Goal: Task Accomplishment & Management: Manage account settings

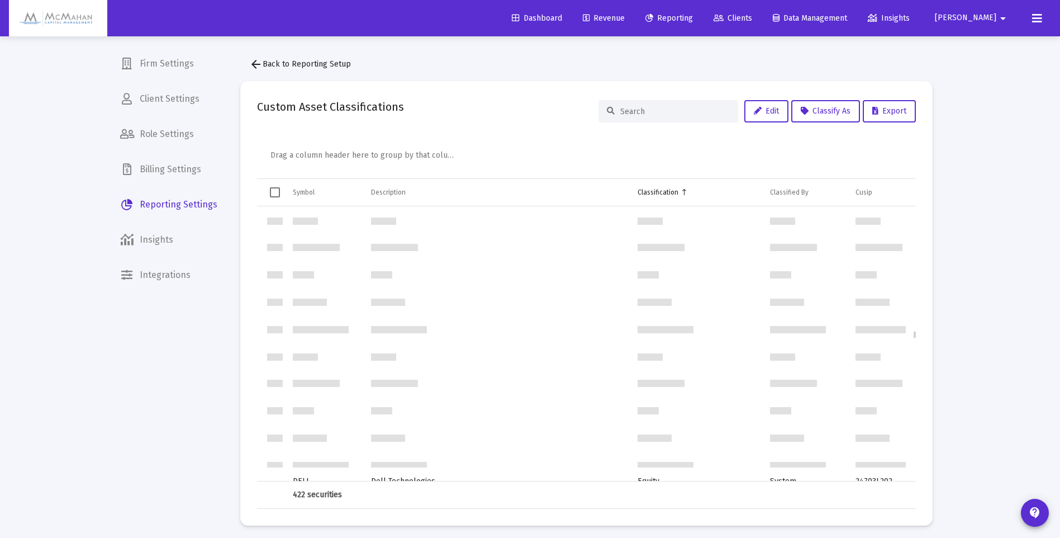
scroll to position [5141, 0]
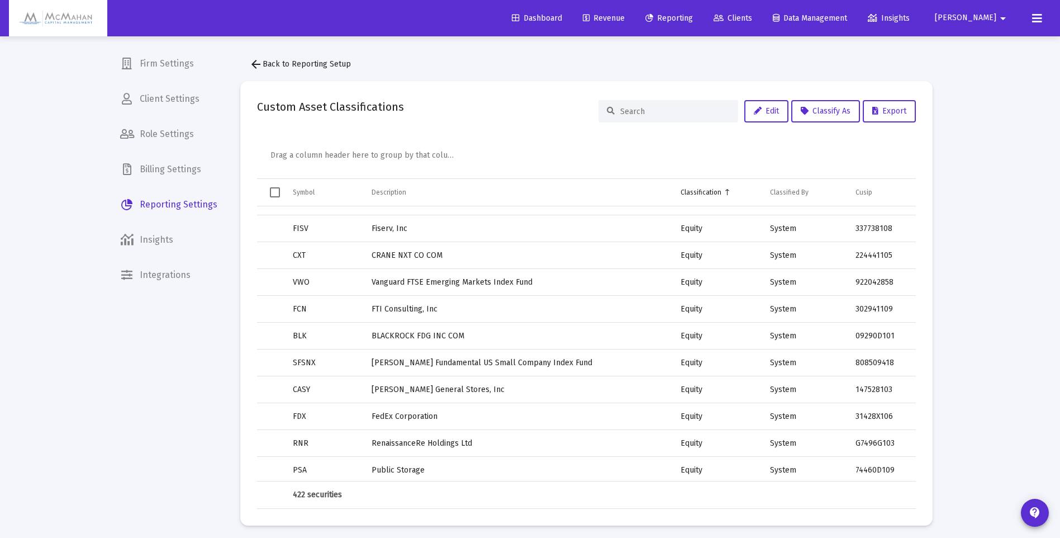
click at [711, 195] on div "Classification" at bounding box center [701, 192] width 41 height 9
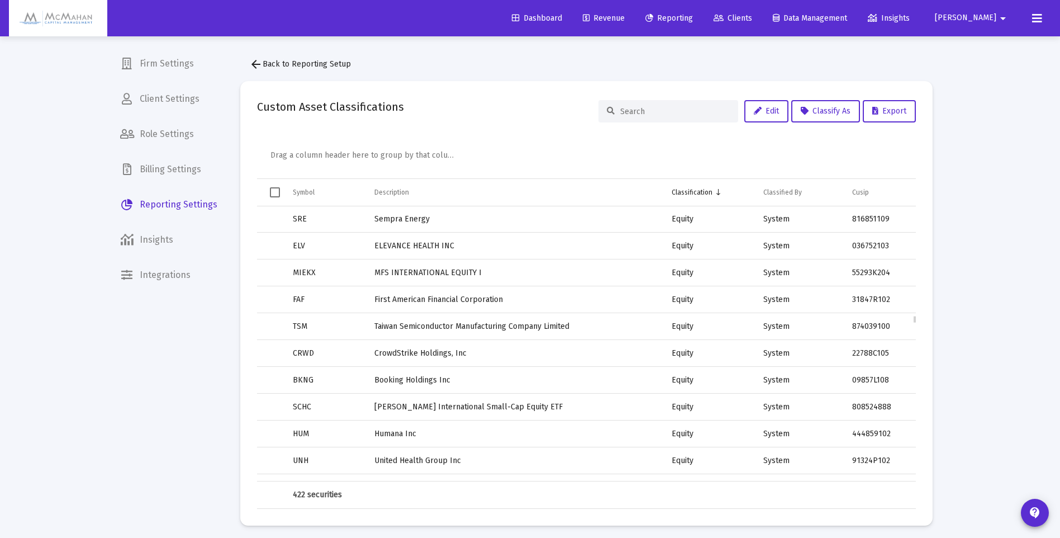
scroll to position [4451, 0]
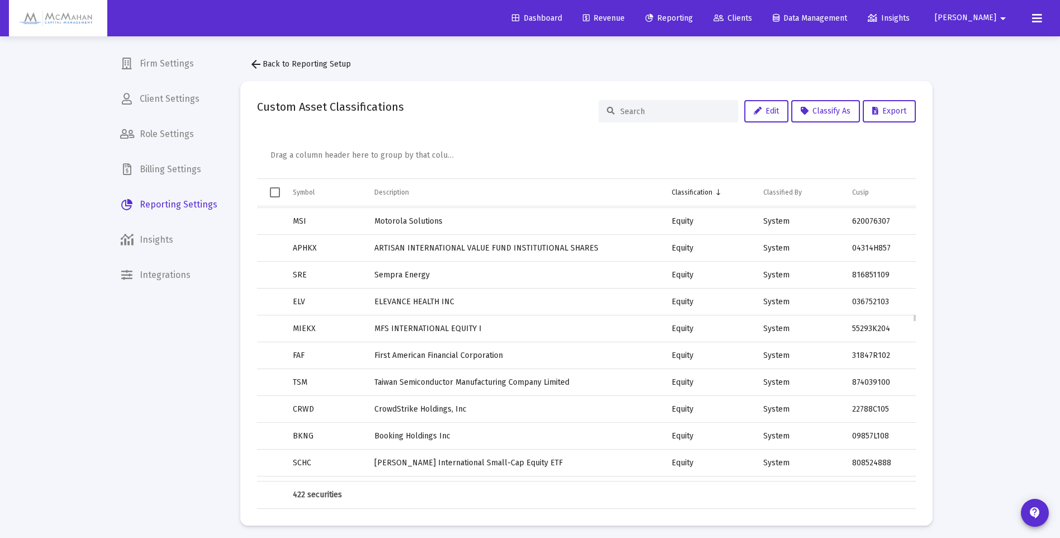
click at [0, 0] on span "Select row" at bounding box center [0, 0] width 0 height 0
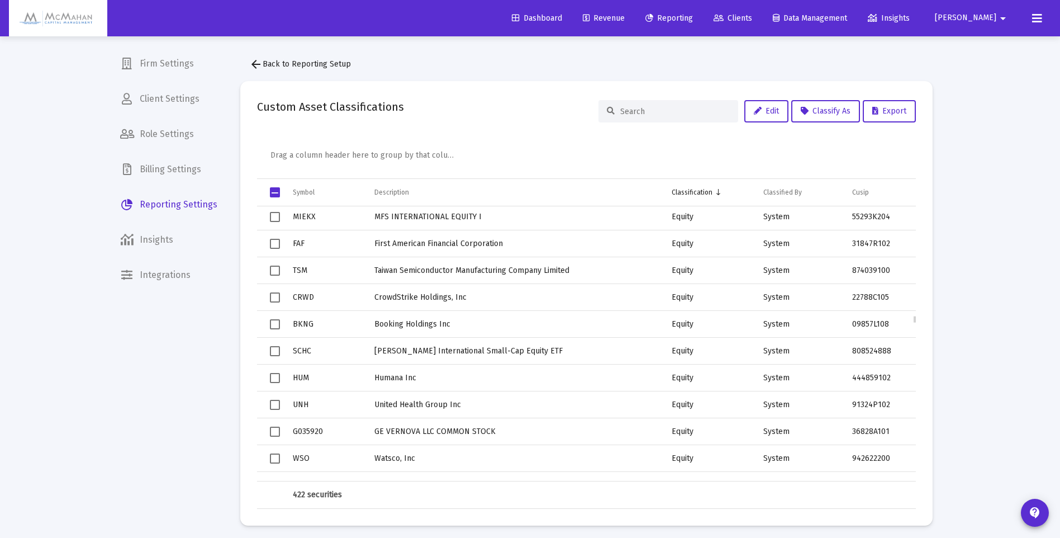
scroll to position [4506, 0]
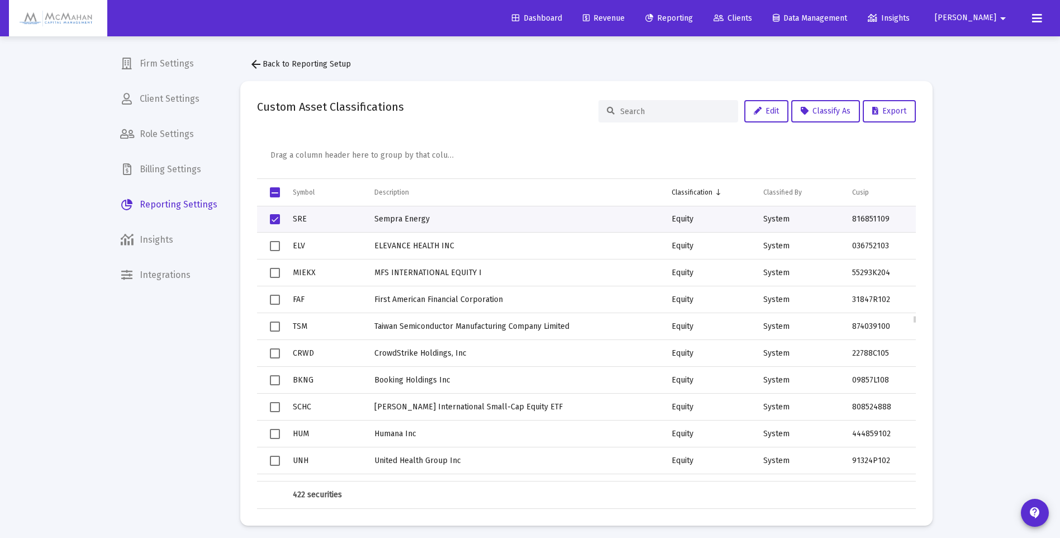
click at [274, 221] on span "Select row" at bounding box center [275, 219] width 10 height 10
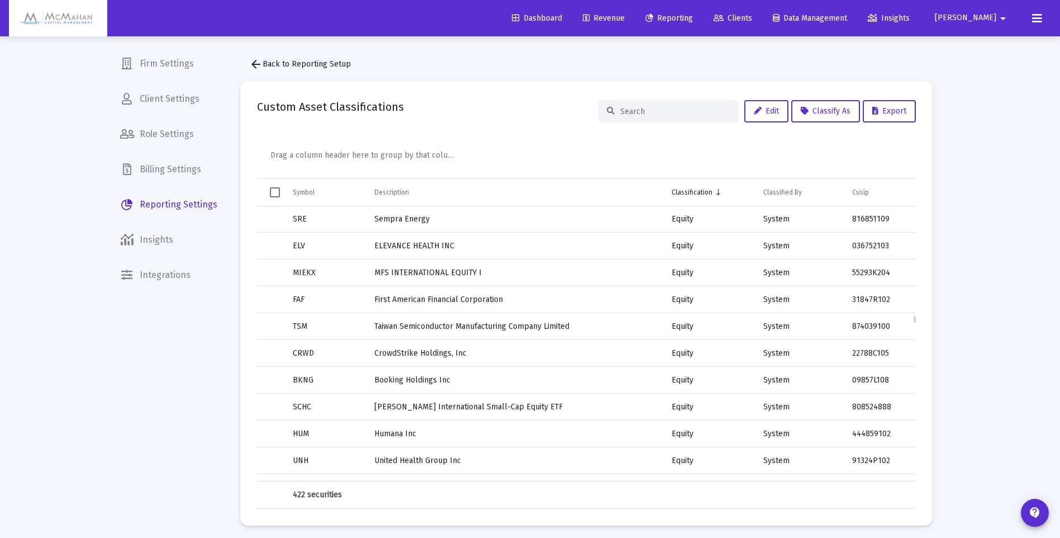
click at [0, 0] on span "Select row" at bounding box center [0, 0] width 0 height 0
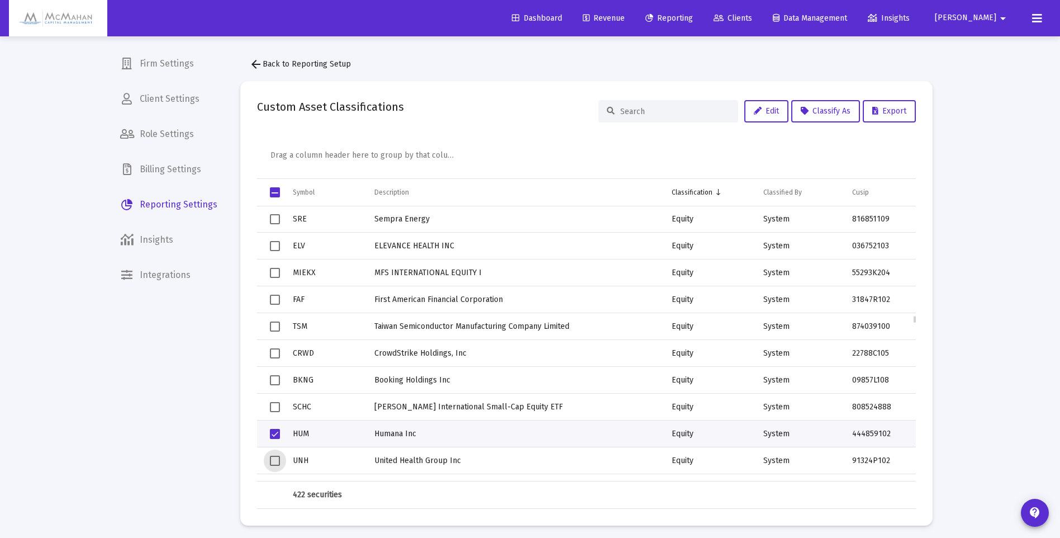
click at [277, 461] on span "Select row" at bounding box center [275, 460] width 10 height 10
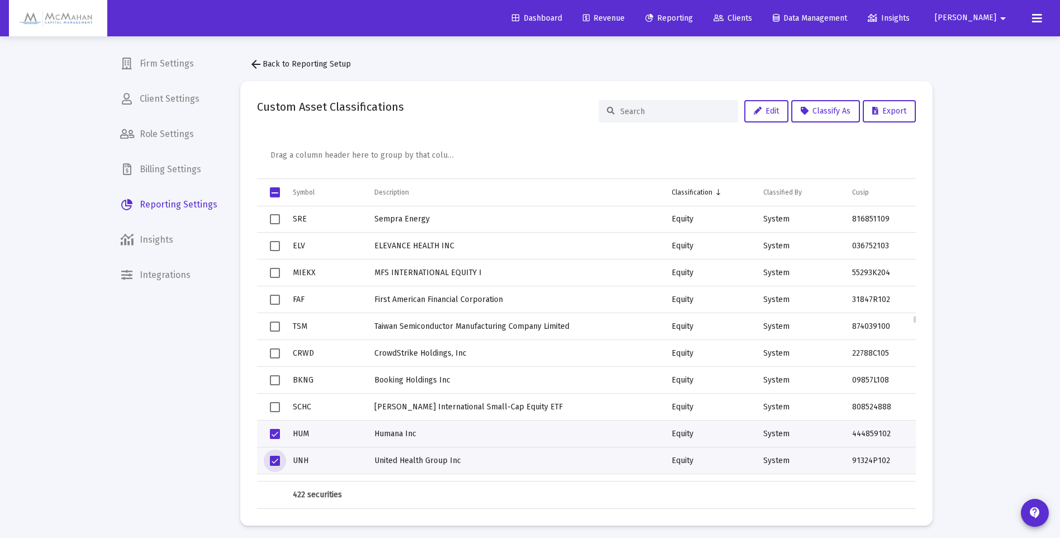
scroll to position [4562, 0]
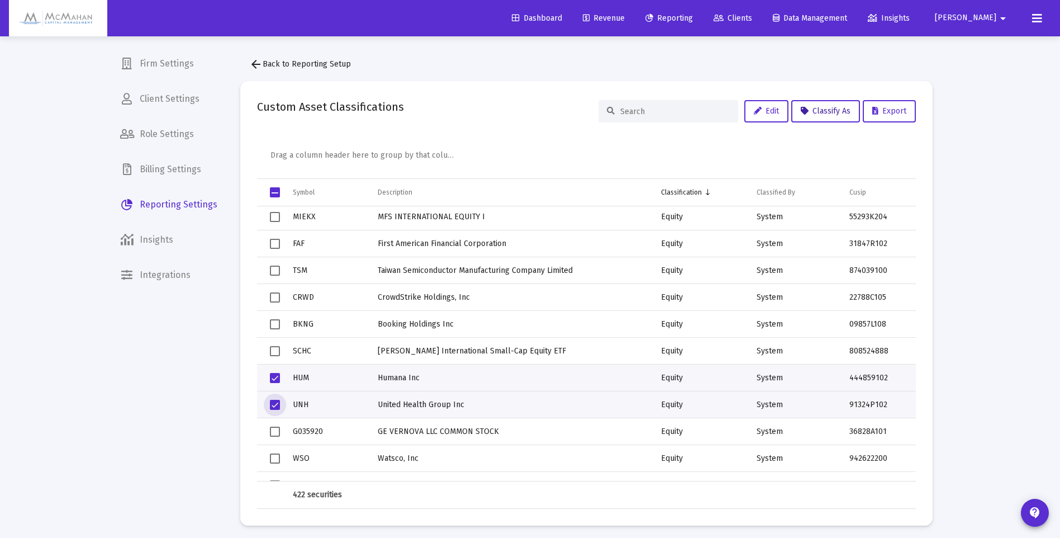
click at [838, 117] on button "Classify As" at bounding box center [825, 111] width 69 height 22
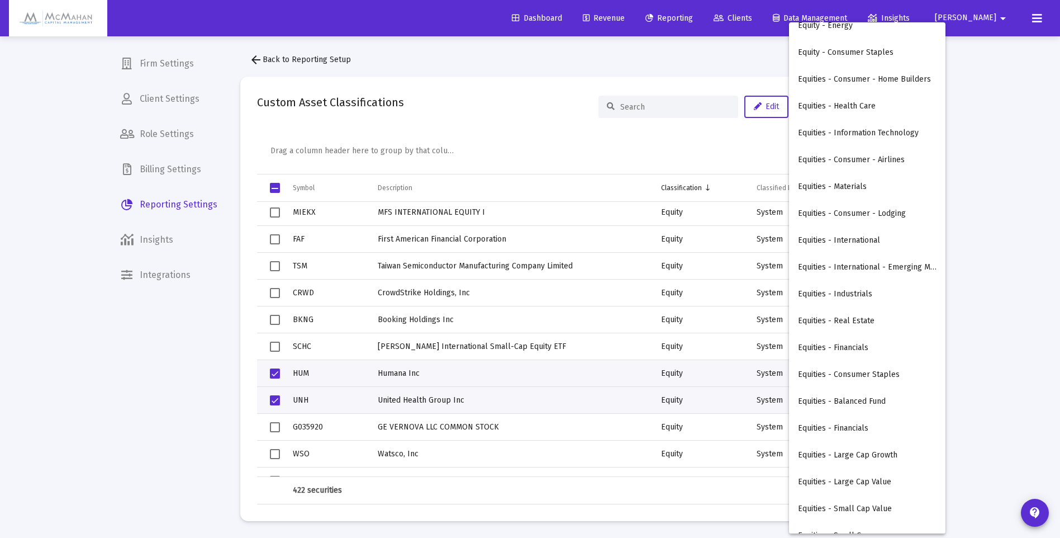
scroll to position [173, 0]
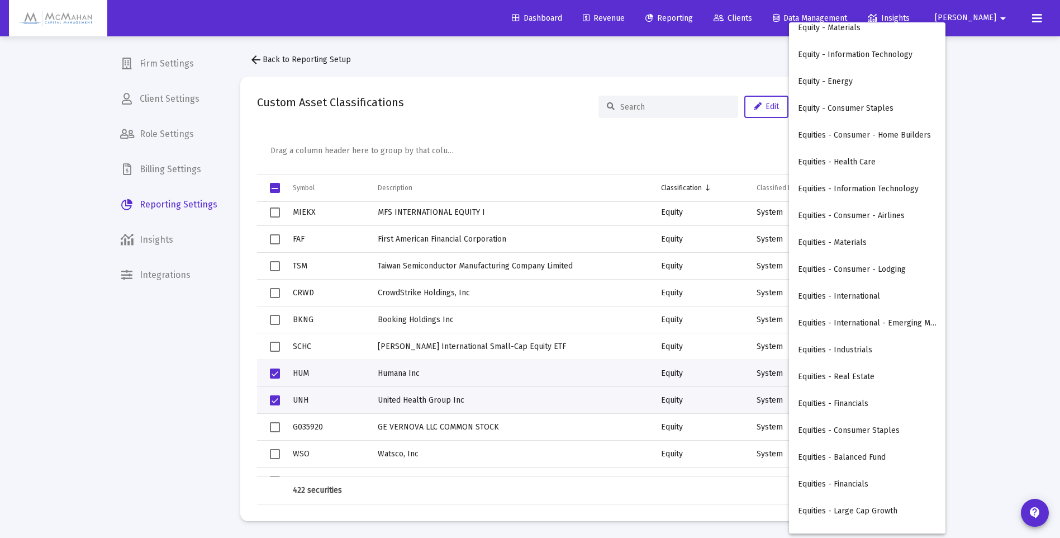
click at [843, 165] on button "Equities - Health Care" at bounding box center [867, 162] width 156 height 27
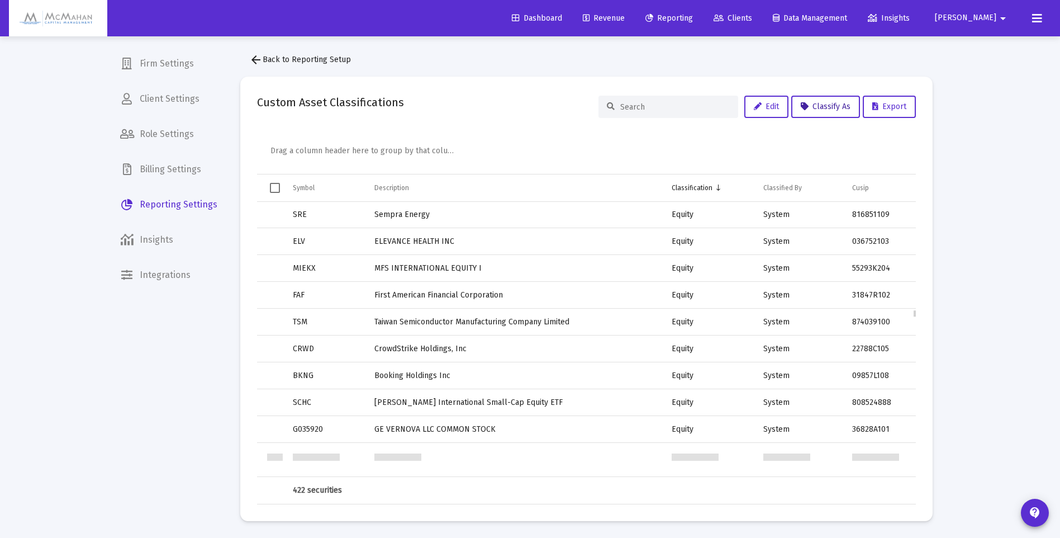
scroll to position [4451, 0]
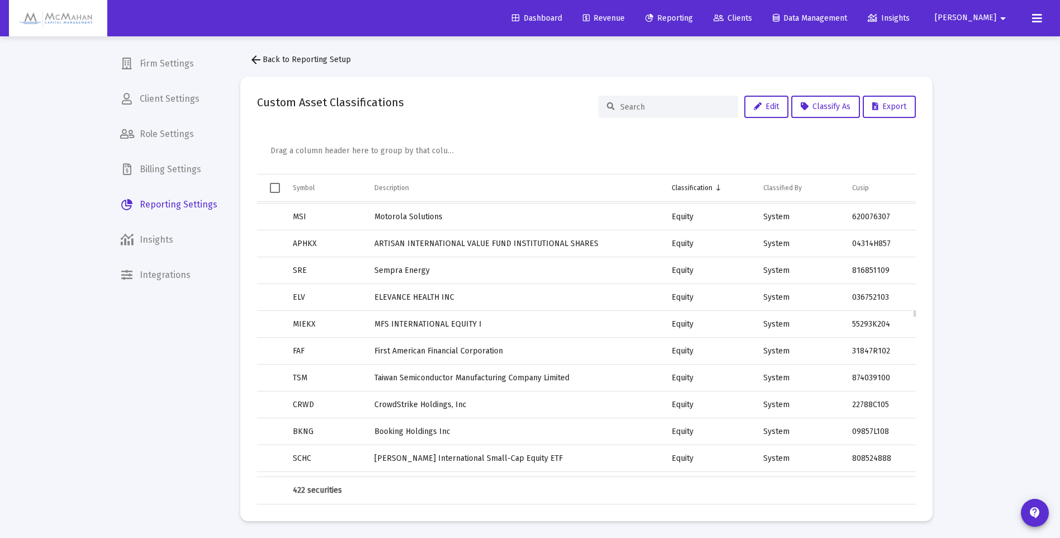
click at [0, 0] on span "Select row" at bounding box center [0, 0] width 0 height 0
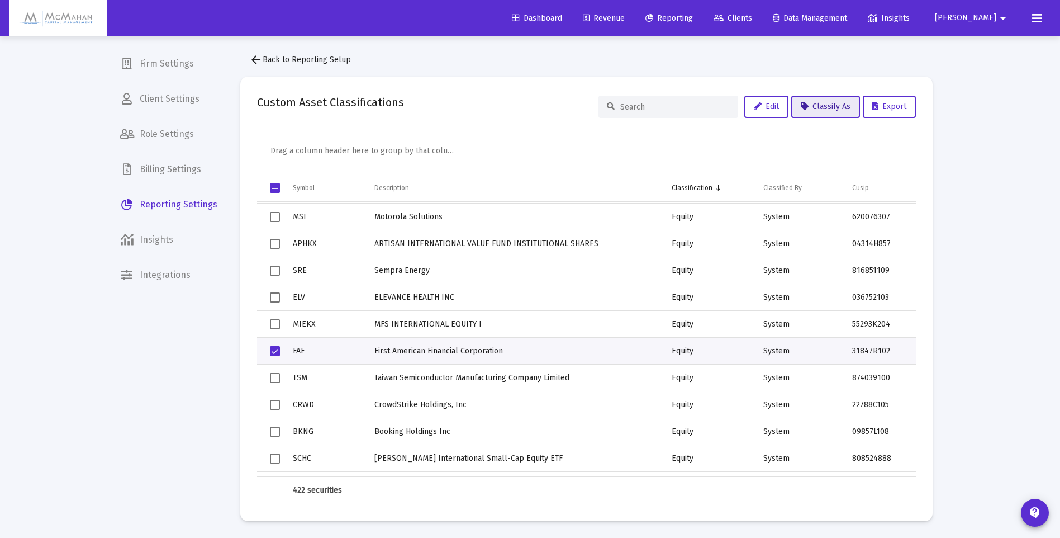
click at [833, 110] on span "Classify As" at bounding box center [826, 106] width 50 height 9
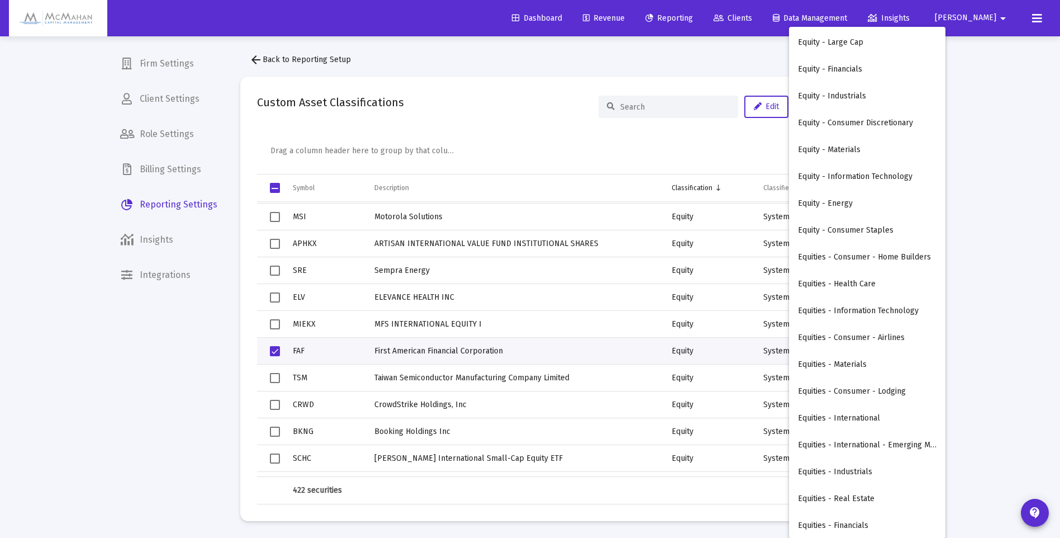
scroll to position [112, 0]
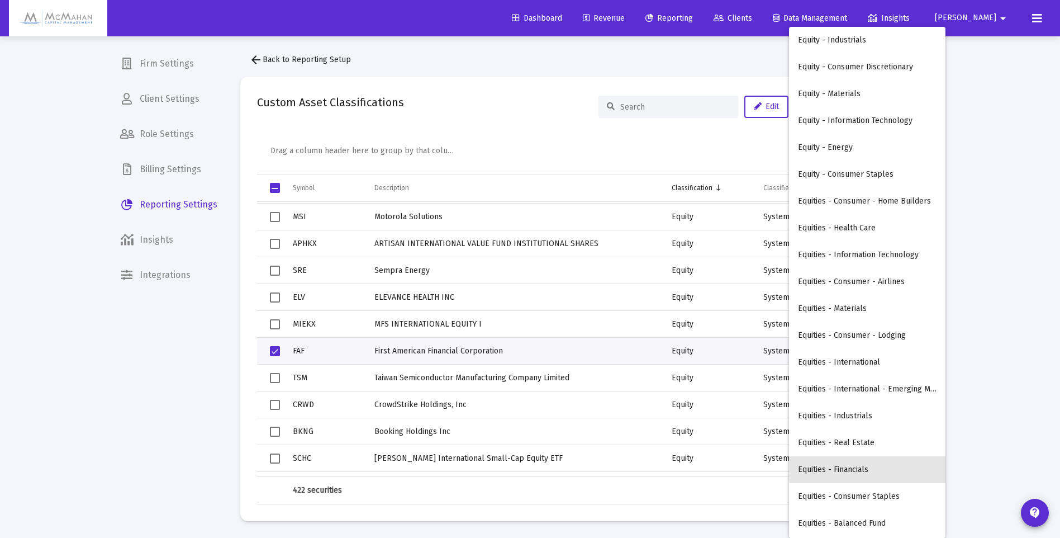
click at [871, 467] on button "Equities - Financials" at bounding box center [867, 469] width 156 height 27
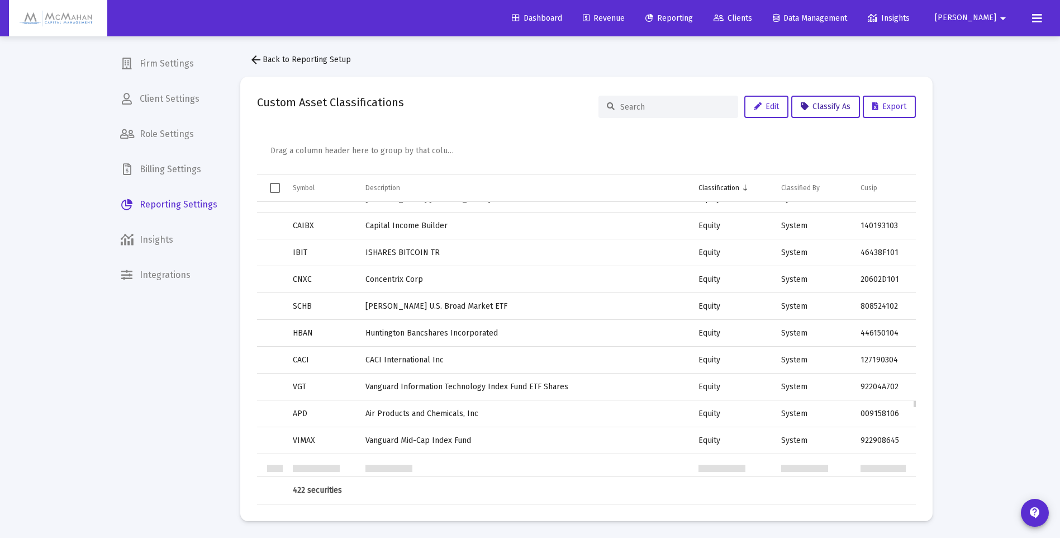
scroll to position [8194, 0]
